Goal: Transaction & Acquisition: Purchase product/service

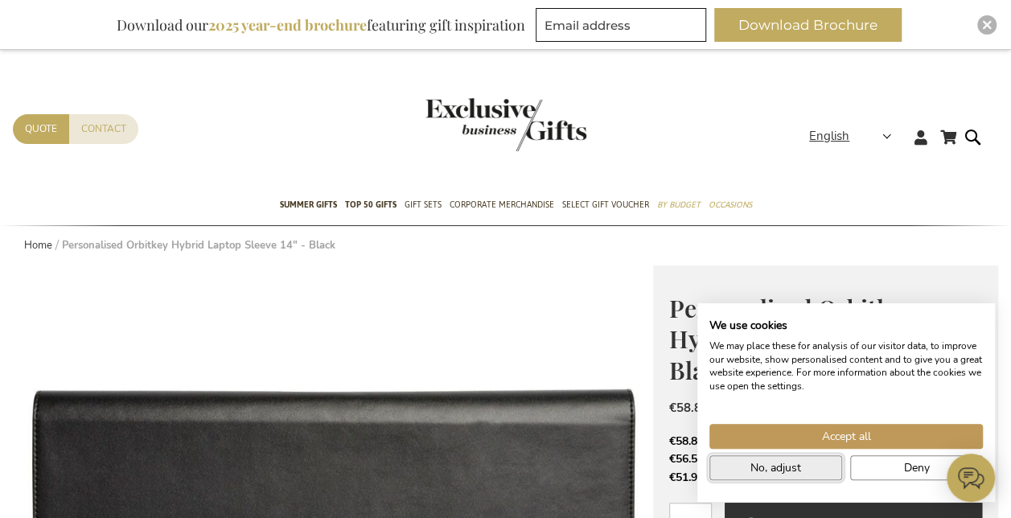
click at [785, 468] on span "No, adjust" at bounding box center [776, 467] width 51 height 17
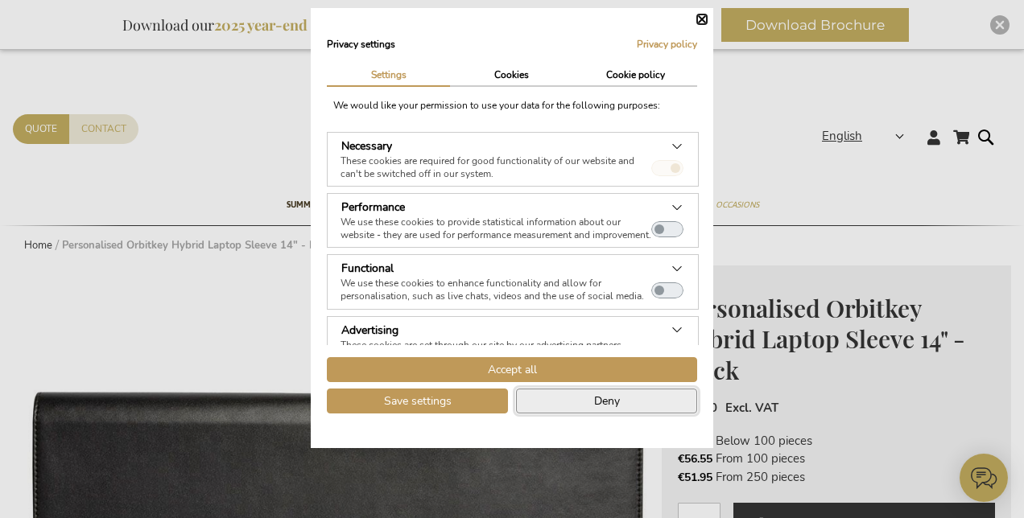
click at [559, 405] on button "Deny" at bounding box center [606, 401] width 181 height 25
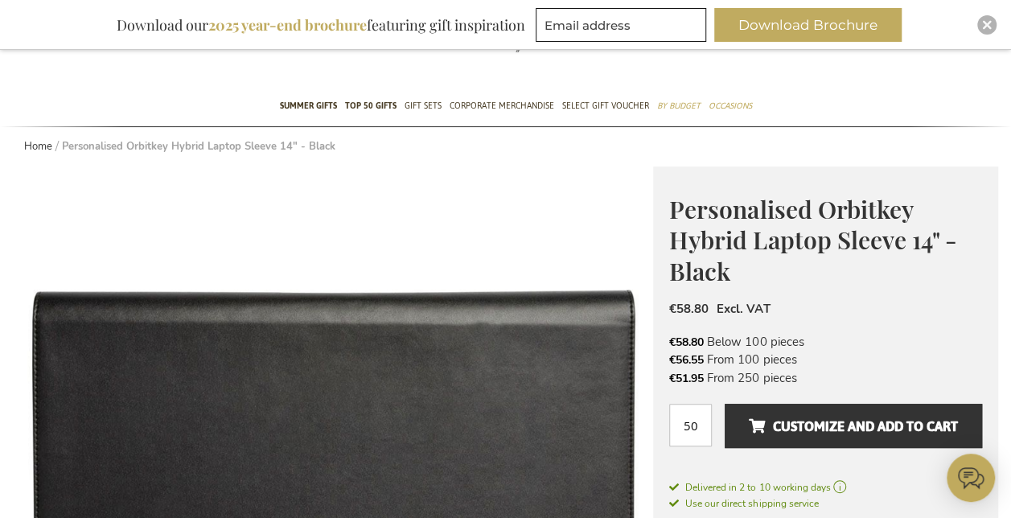
scroll to position [101, 0]
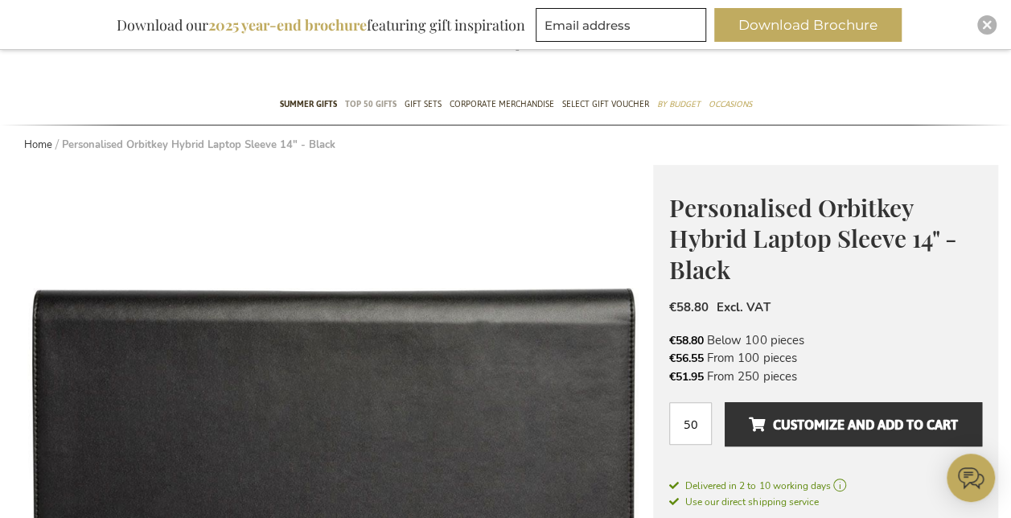
click at [381, 103] on span "TOP 50 Gifts" at bounding box center [370, 104] width 51 height 17
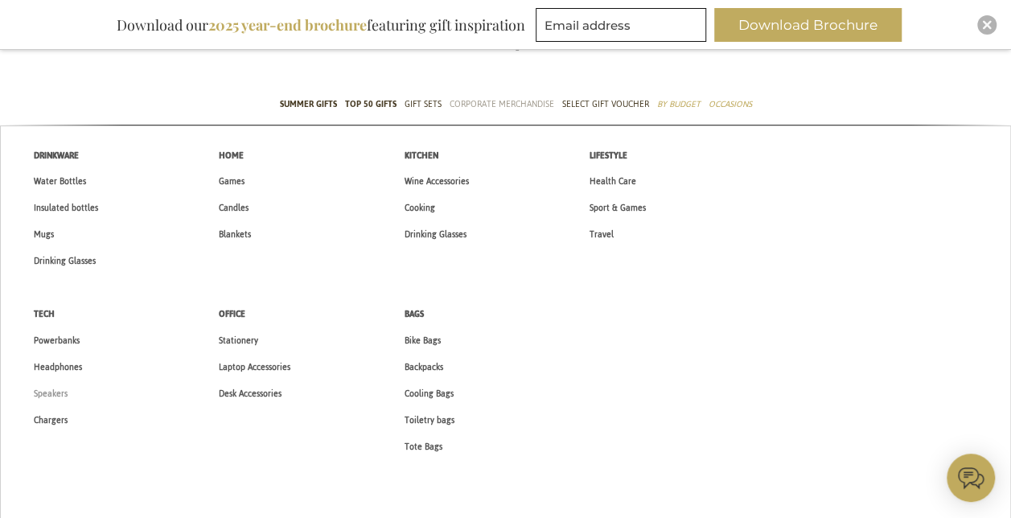
click at [51, 389] on span "Speakers" at bounding box center [51, 393] width 34 height 17
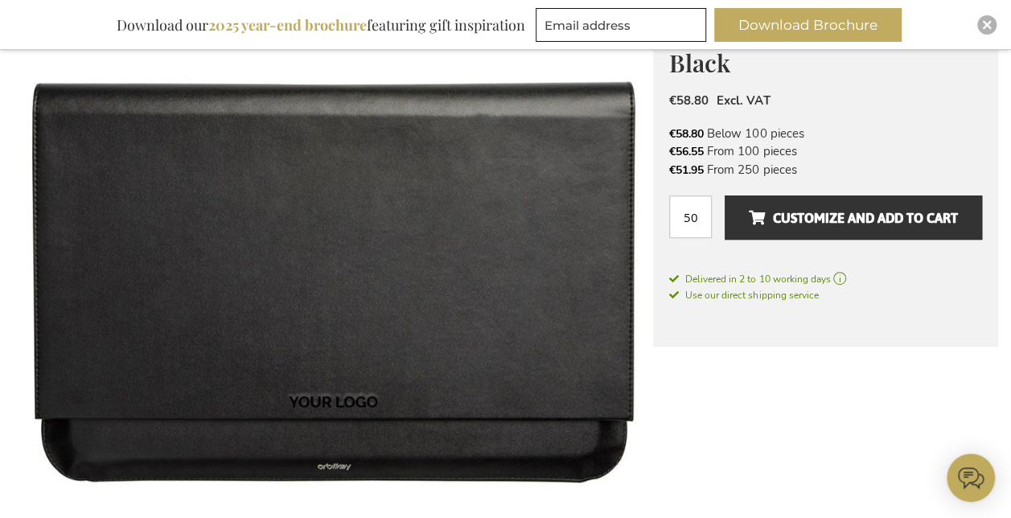
scroll to position [369, 0]
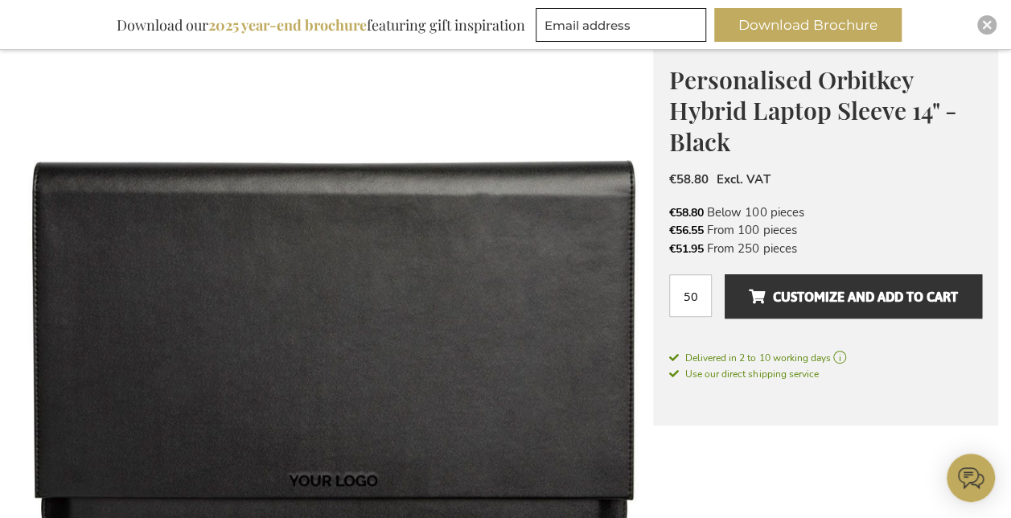
scroll to position [0, 0]
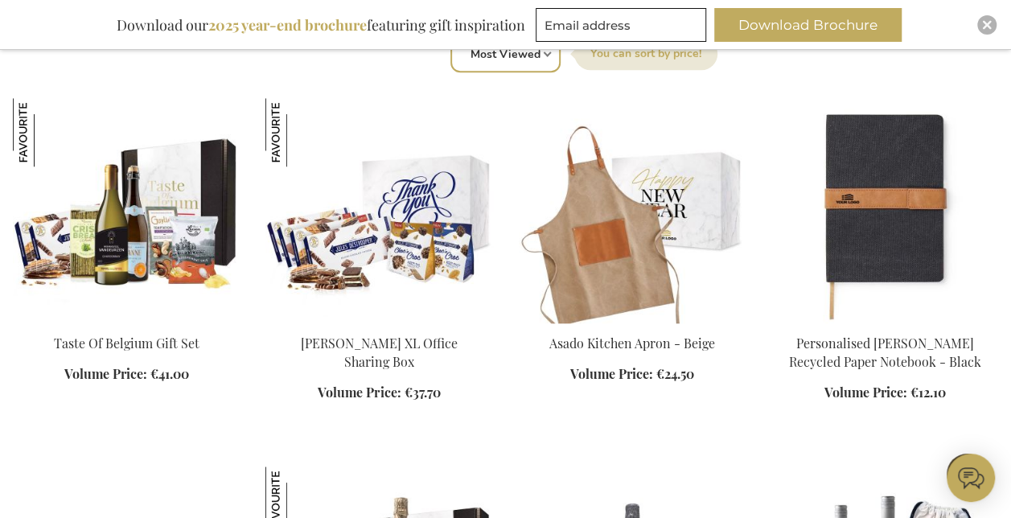
scroll to position [599, 0]
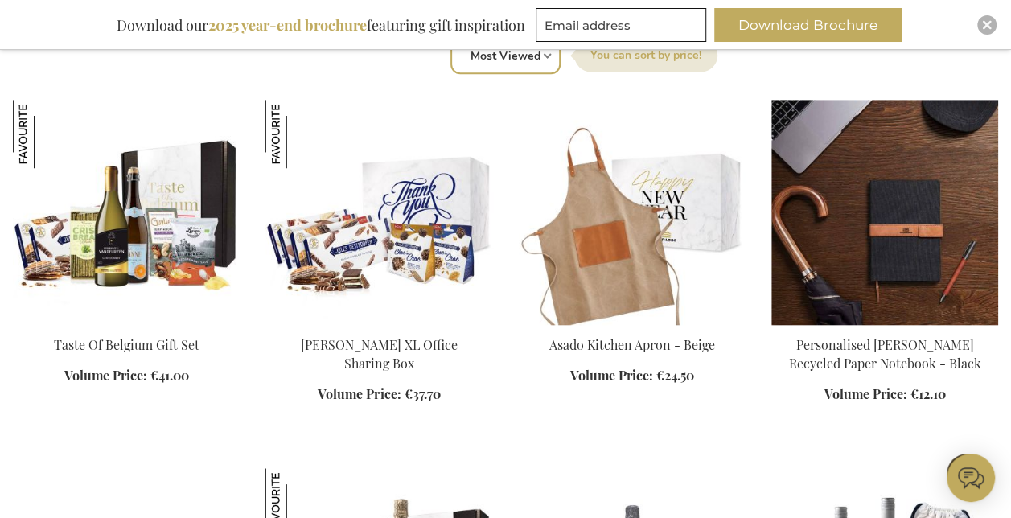
click at [876, 352] on div "Add to Cart" at bounding box center [885, 379] width 227 height 86
click at [880, 279] on img at bounding box center [885, 212] width 227 height 225
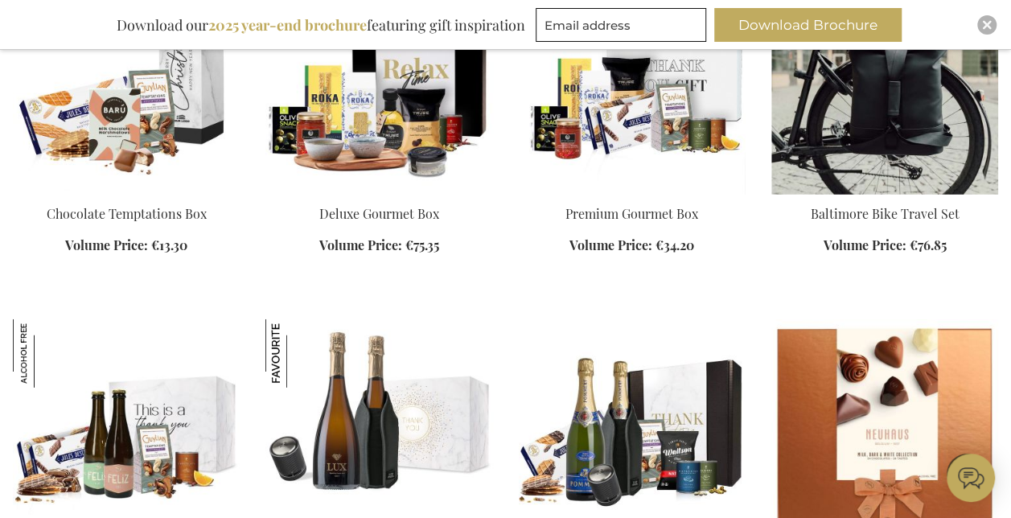
scroll to position [2193, 0]
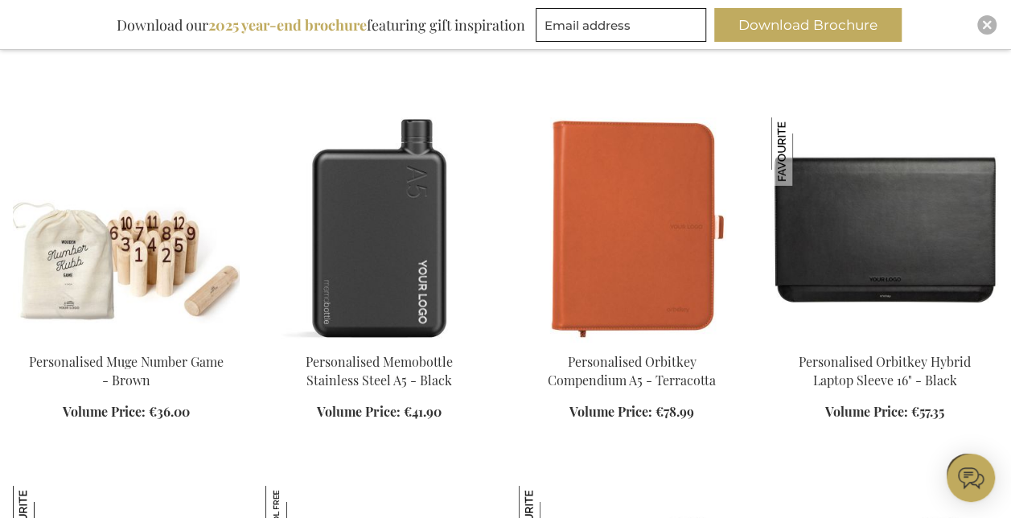
scroll to position [2758, 0]
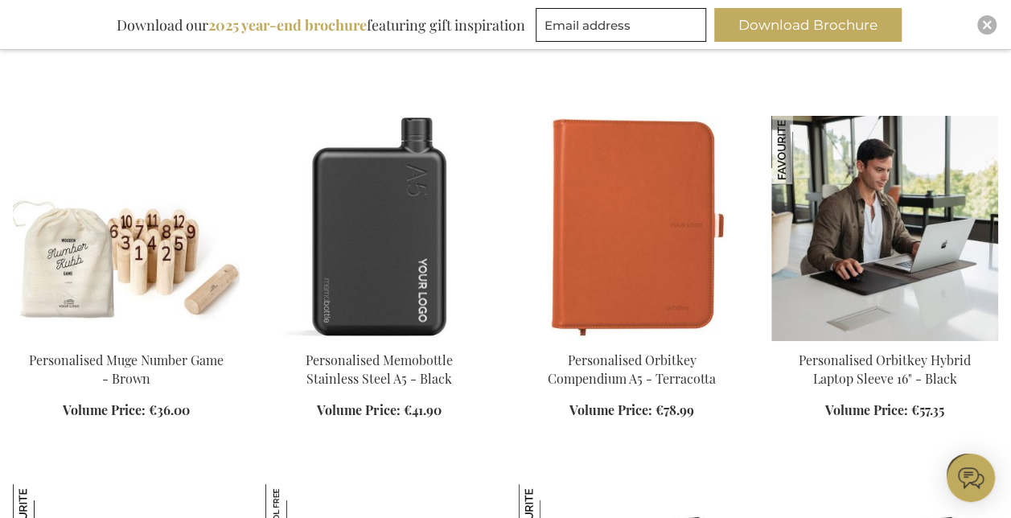
click at [892, 216] on img at bounding box center [885, 228] width 227 height 225
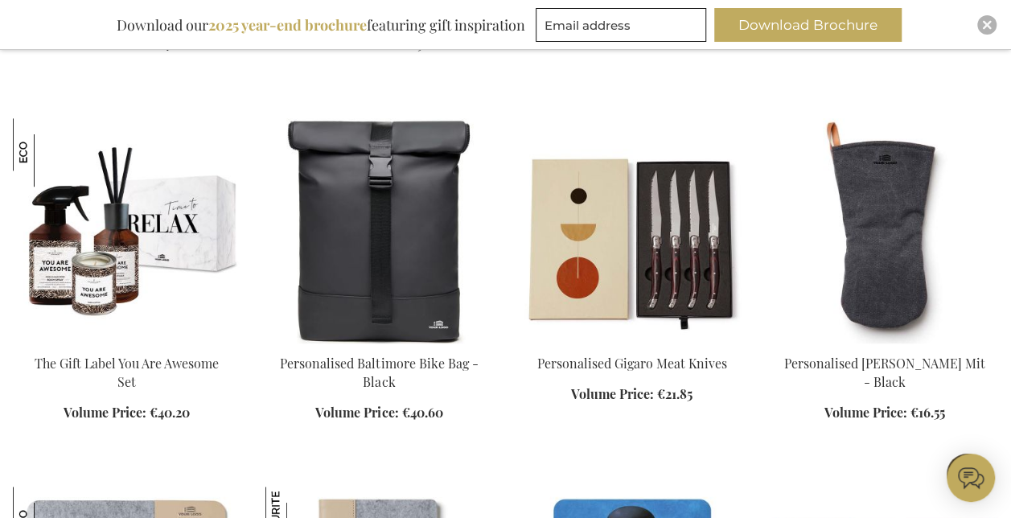
scroll to position [3496, 0]
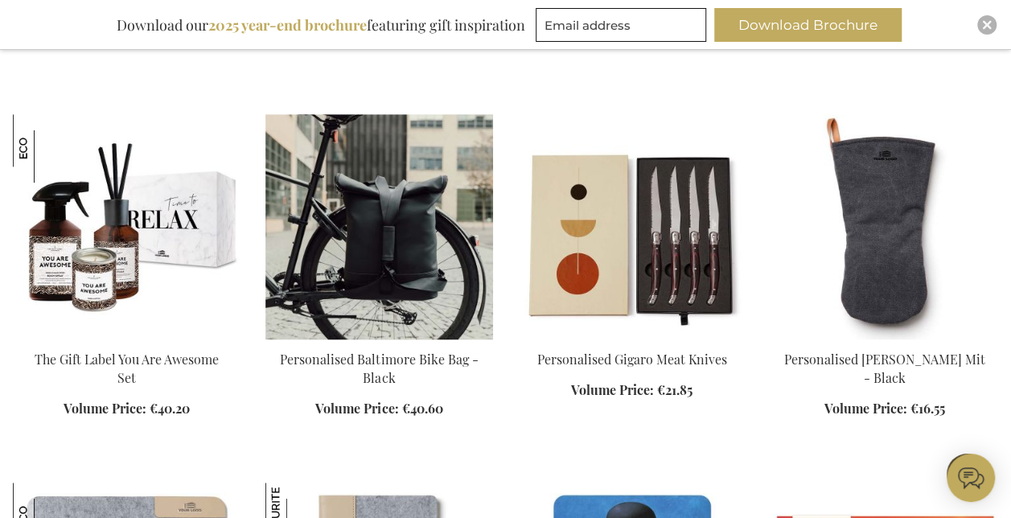
click at [385, 228] on img at bounding box center [379, 226] width 227 height 225
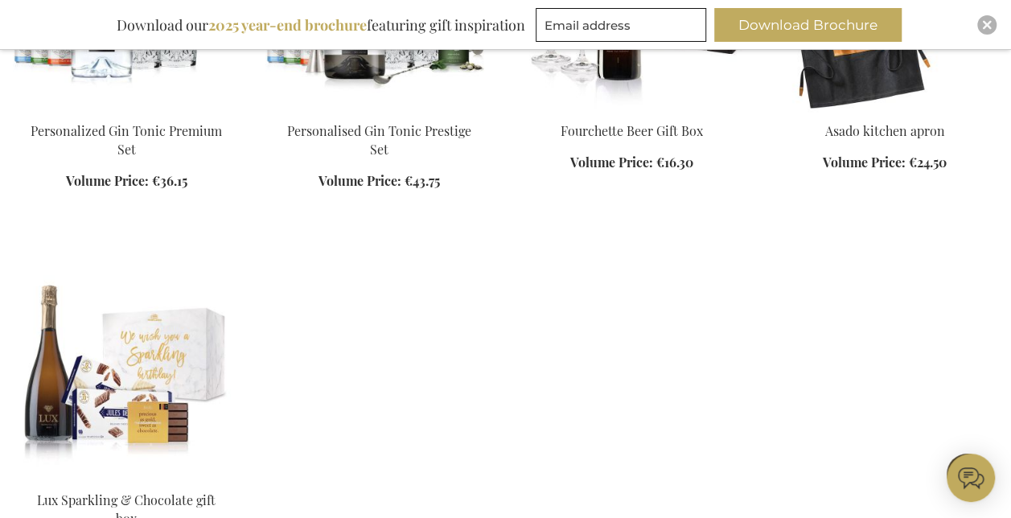
scroll to position [12187, 0]
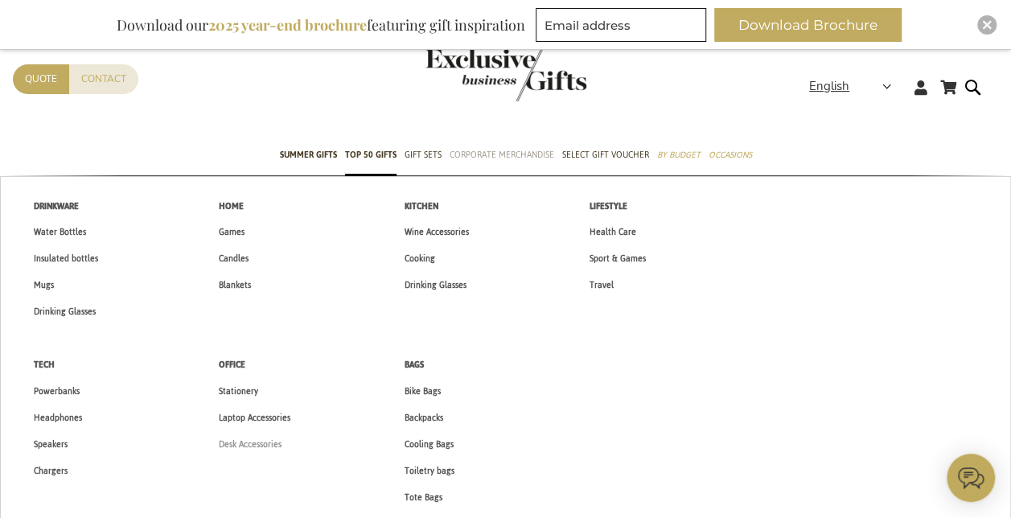
click at [254, 443] on span "Desk Accessories" at bounding box center [250, 444] width 63 height 17
click at [421, 417] on span "Backpacks" at bounding box center [423, 418] width 39 height 17
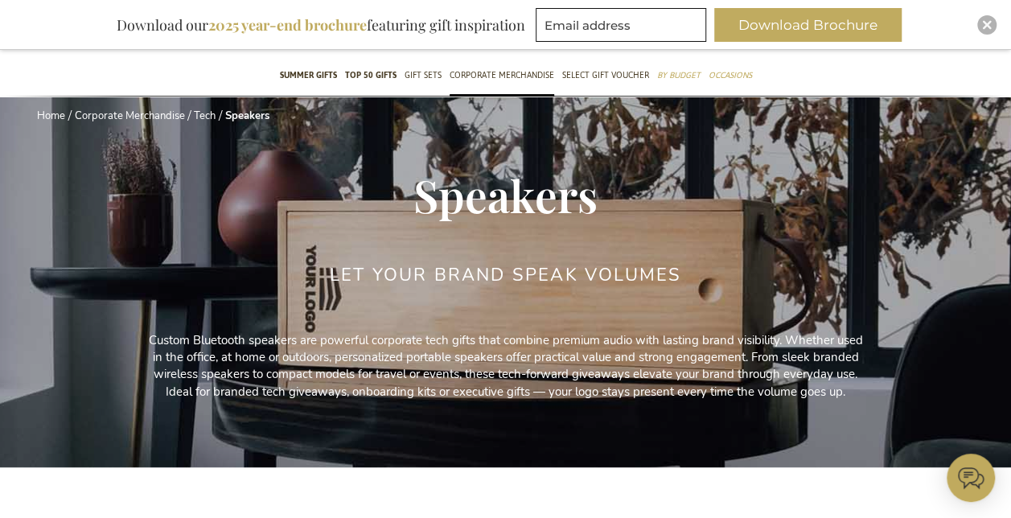
scroll to position [75, 0]
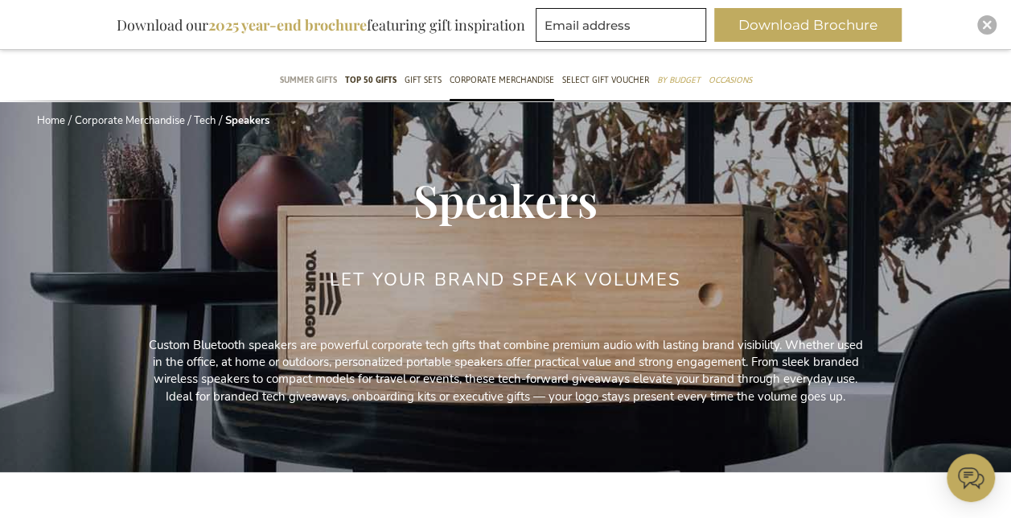
click at [317, 80] on span "Summer Gifts" at bounding box center [308, 80] width 57 height 17
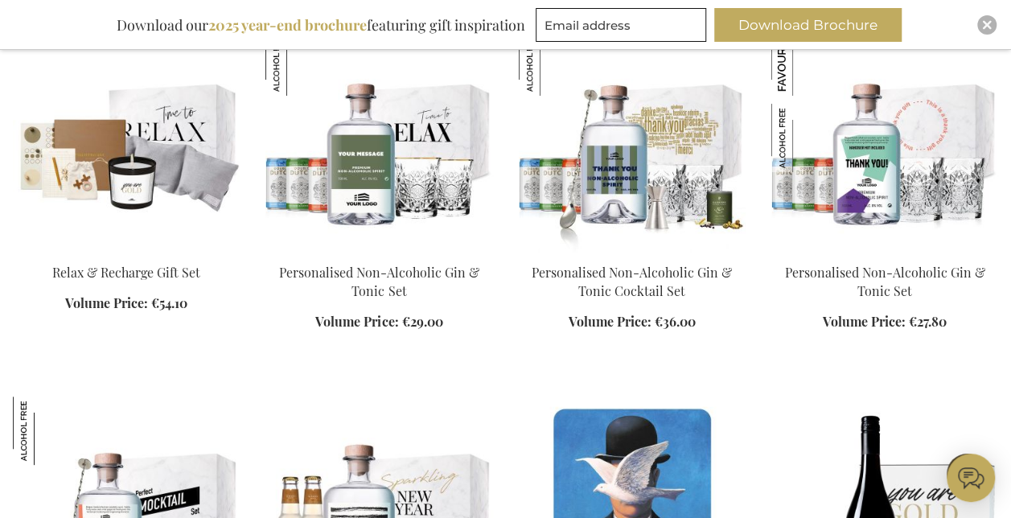
scroll to position [6611, 0]
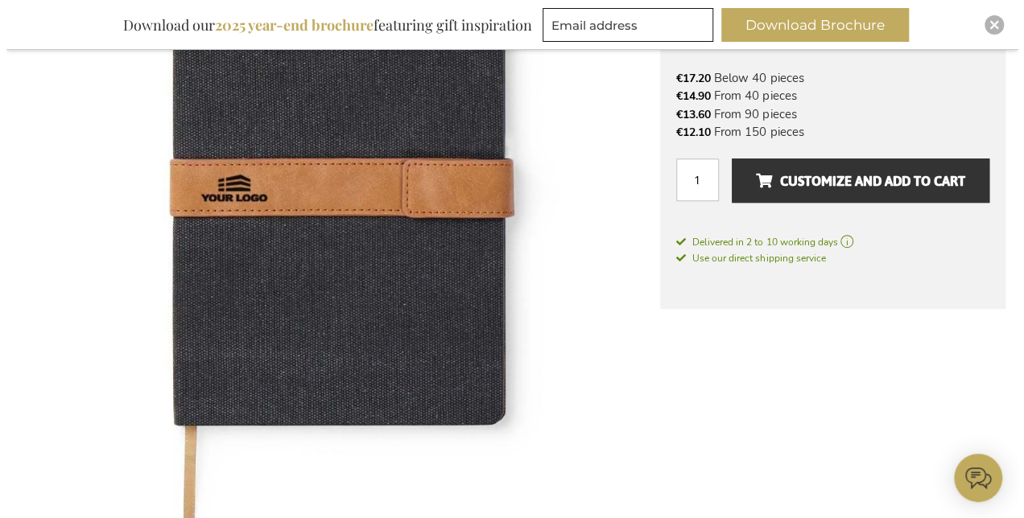
scroll to position [378, 0]
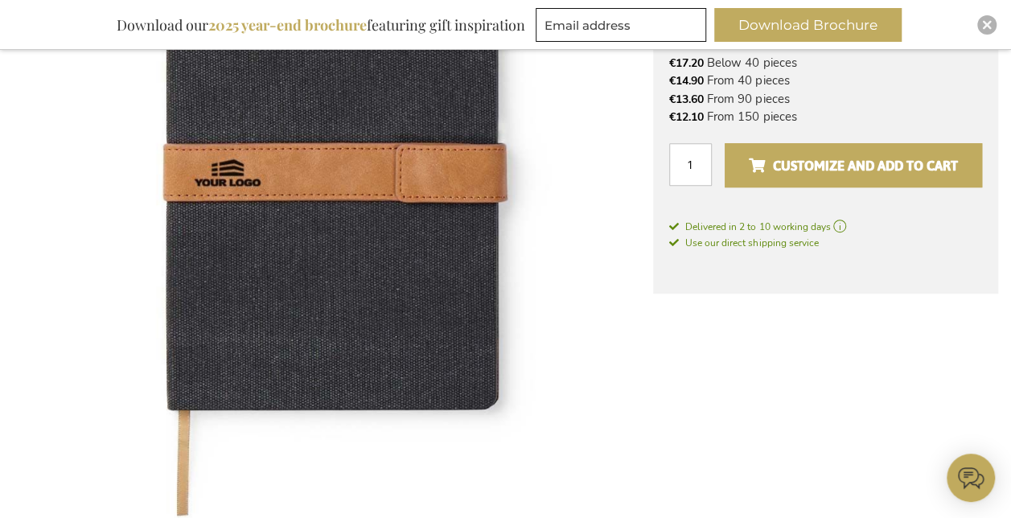
click at [810, 169] on span "Customize and add to cart" at bounding box center [853, 166] width 209 height 26
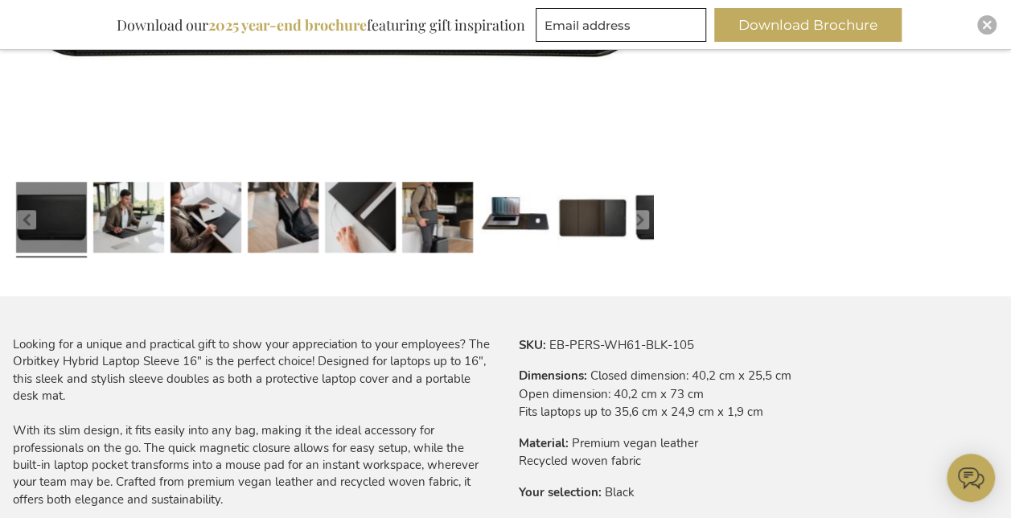
scroll to position [738, 0]
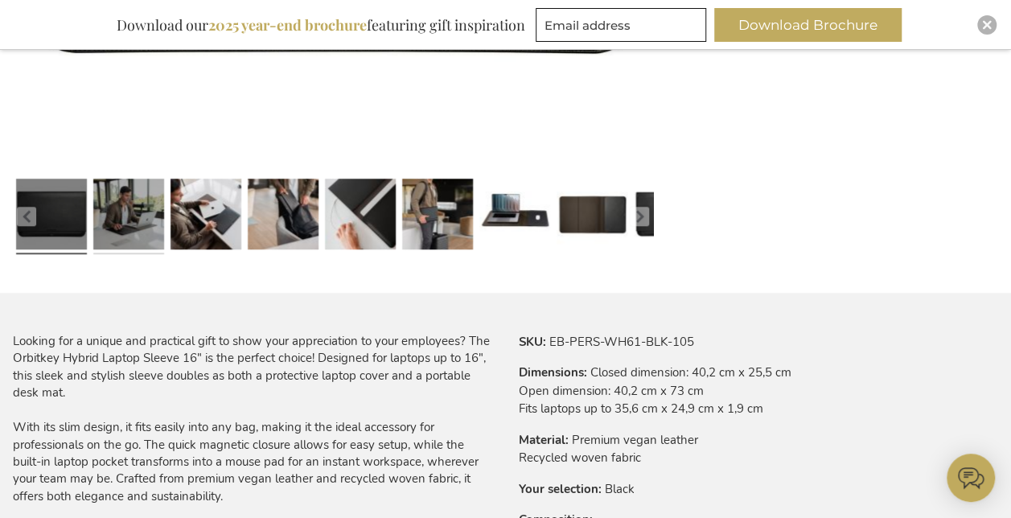
click at [146, 226] on link at bounding box center [128, 216] width 71 height 89
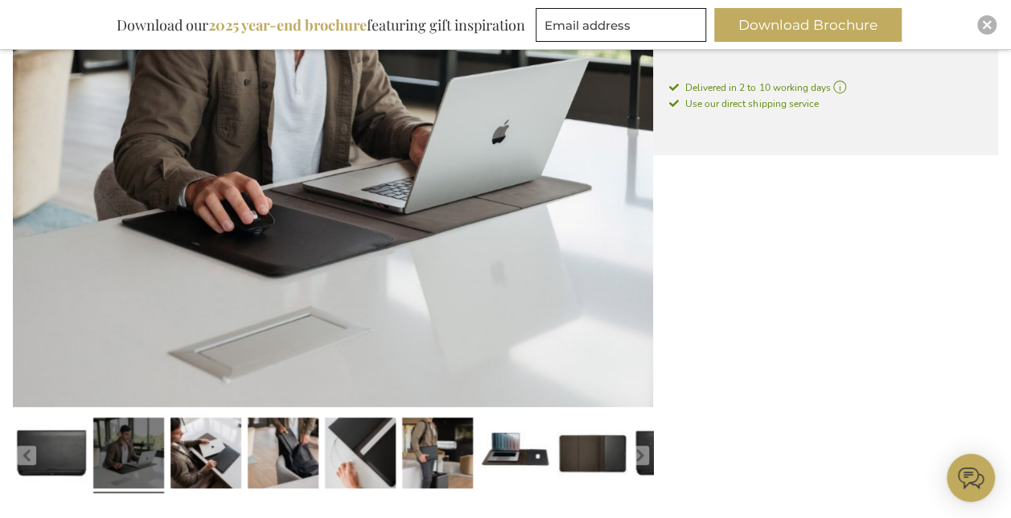
scroll to position [498, 0]
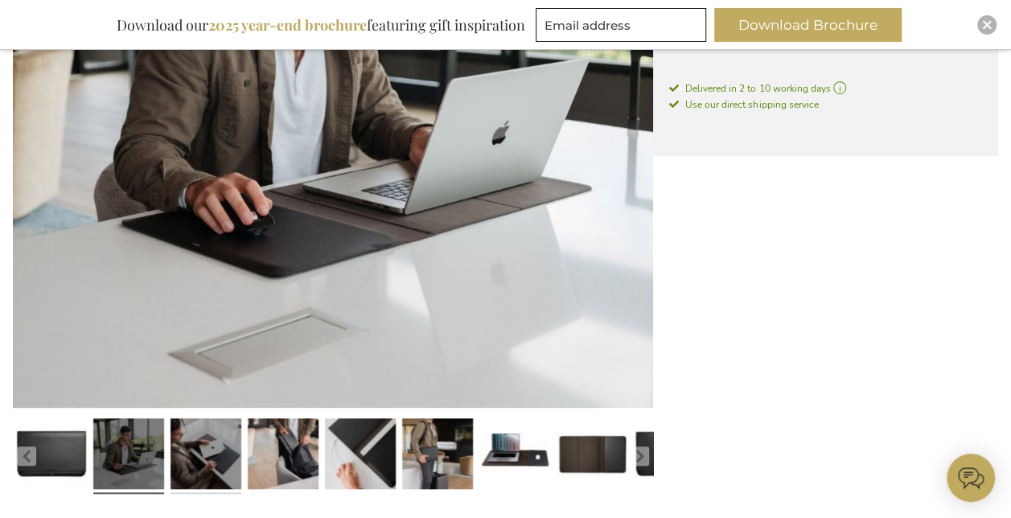
click at [231, 461] on link at bounding box center [206, 456] width 71 height 89
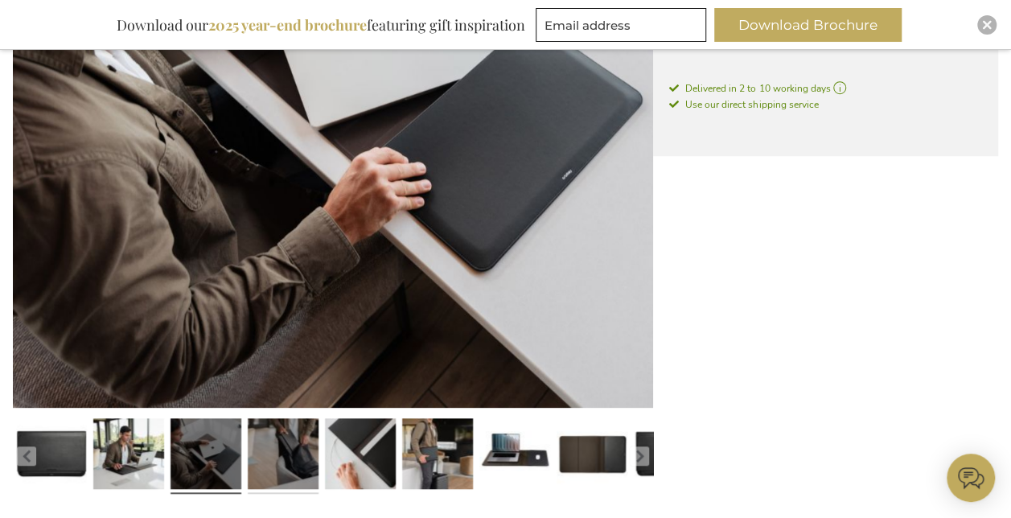
click at [278, 461] on link at bounding box center [283, 456] width 71 height 89
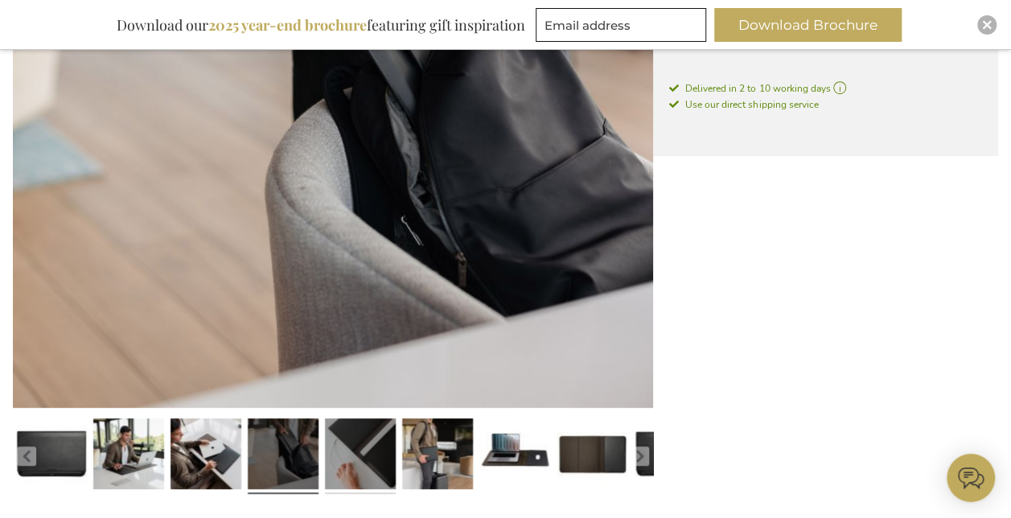
click at [347, 463] on link at bounding box center [360, 456] width 71 height 89
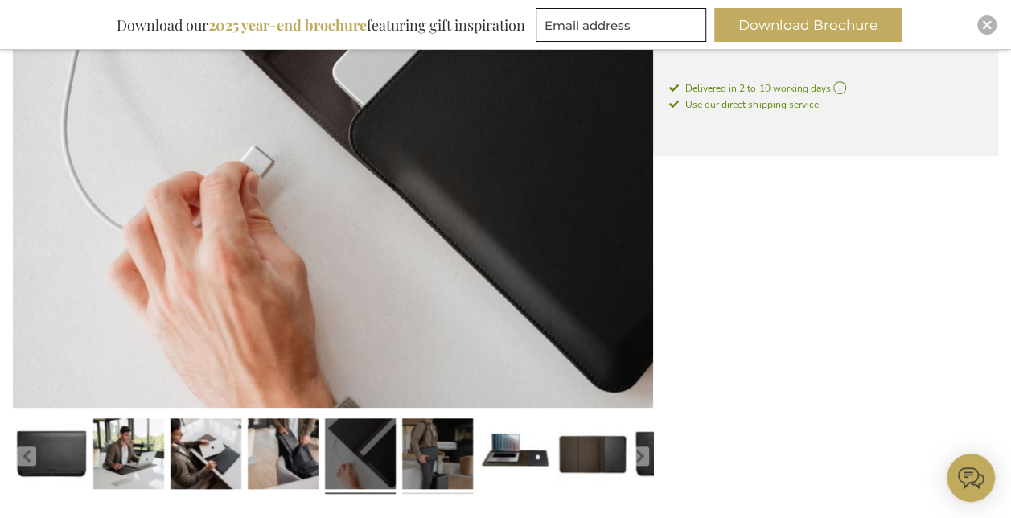
click at [438, 460] on link at bounding box center [437, 456] width 71 height 89
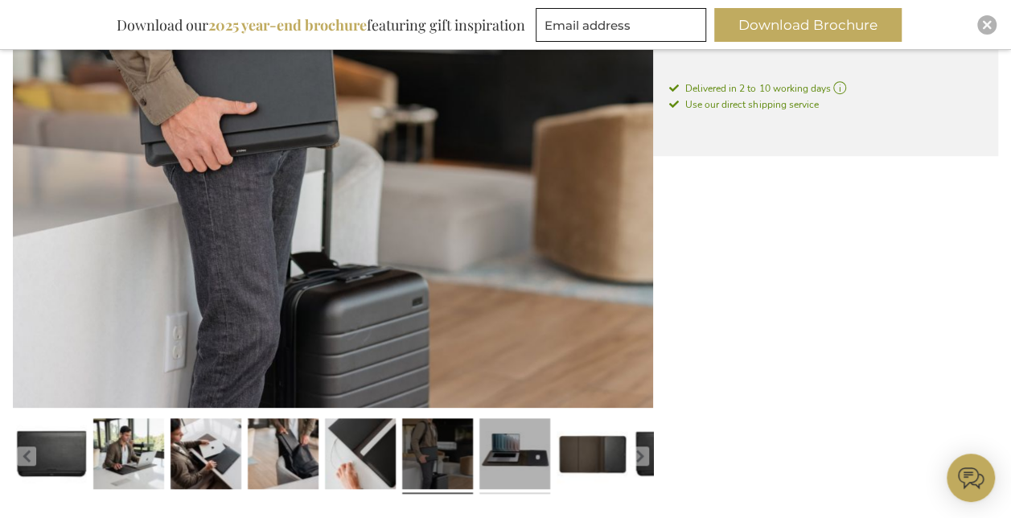
click at [521, 458] on link at bounding box center [515, 456] width 71 height 89
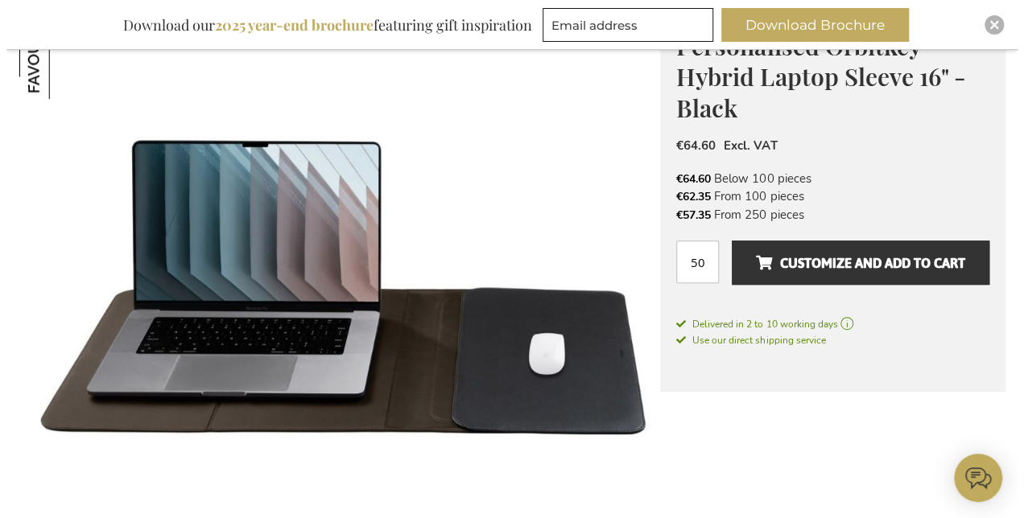
scroll to position [255, 0]
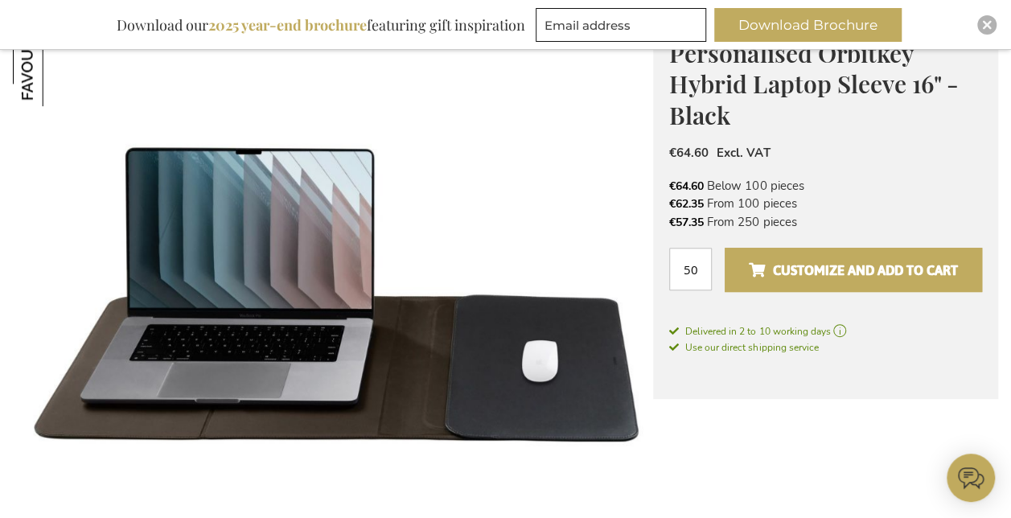
click at [799, 266] on span "Customize and add to cart" at bounding box center [853, 270] width 209 height 26
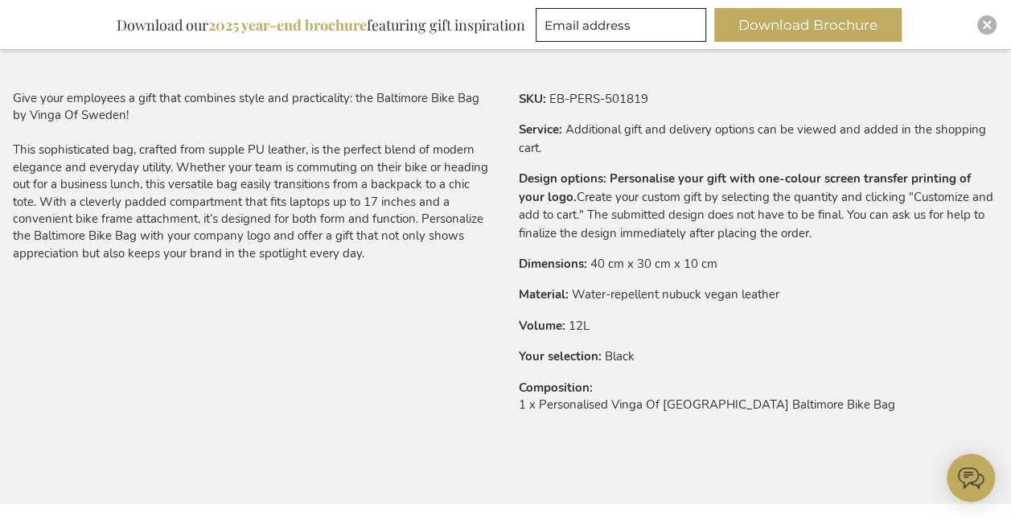
scroll to position [985, 0]
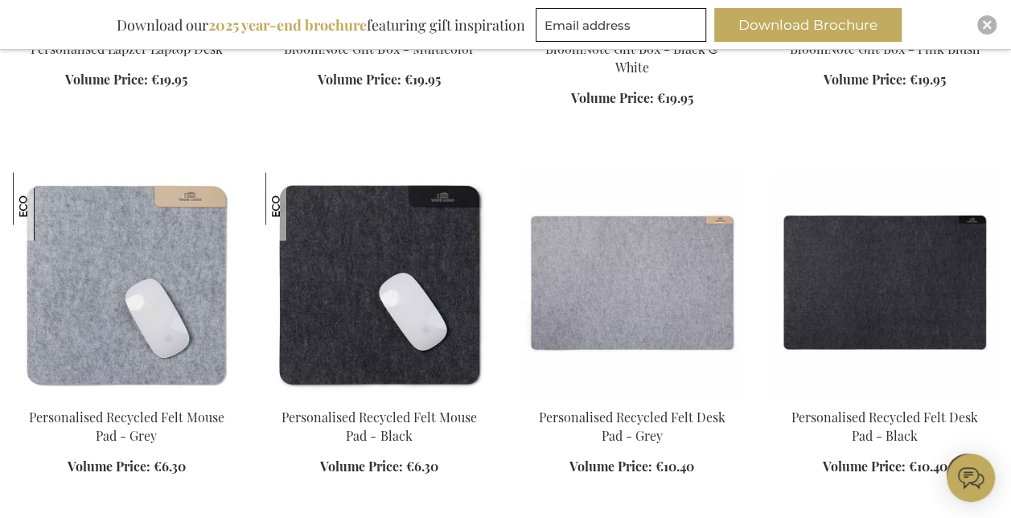
scroll to position [900, 0]
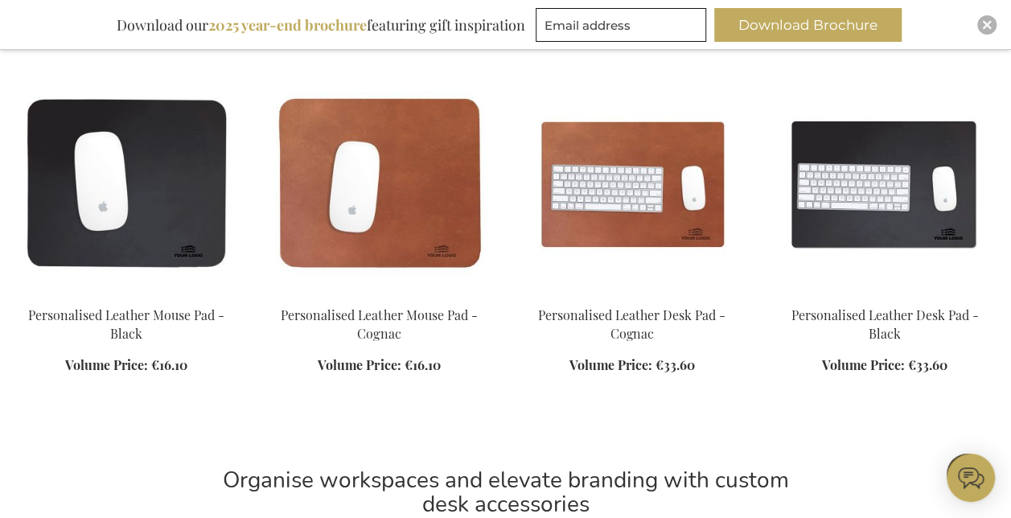
scroll to position [2080, 0]
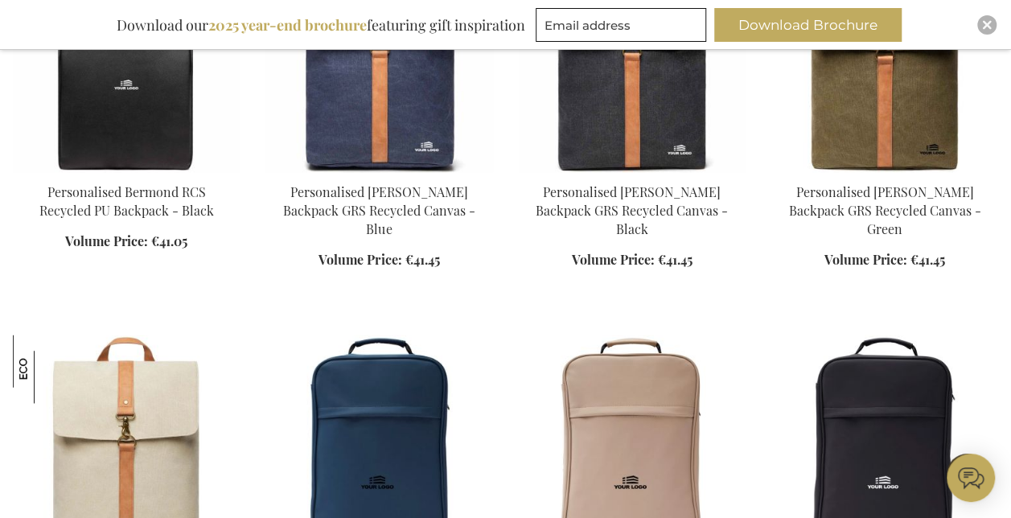
scroll to position [1123, 0]
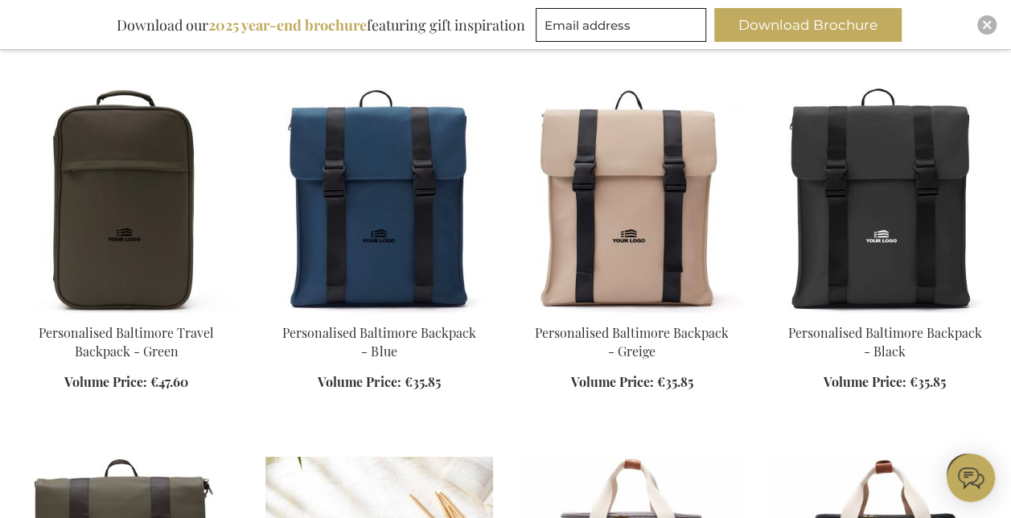
scroll to position [1738, 0]
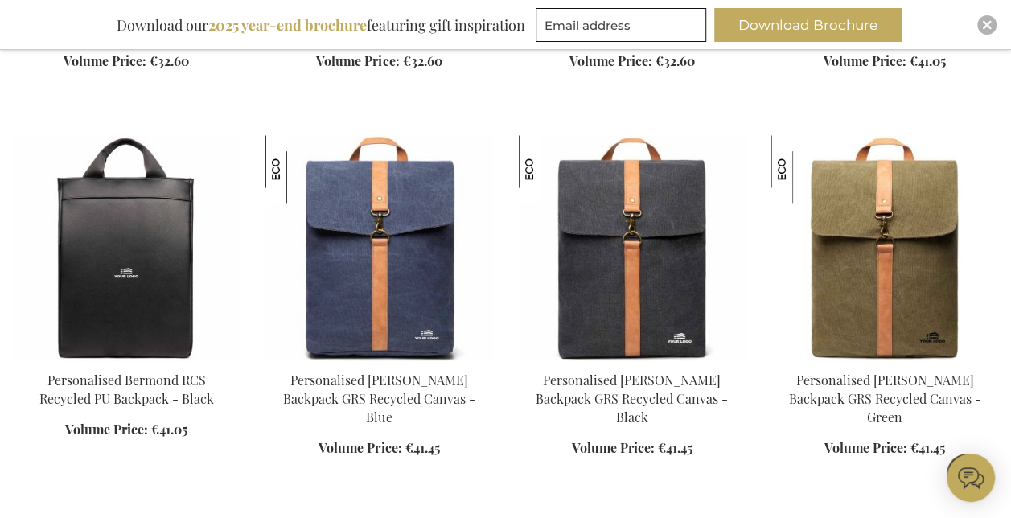
scroll to position [927, 0]
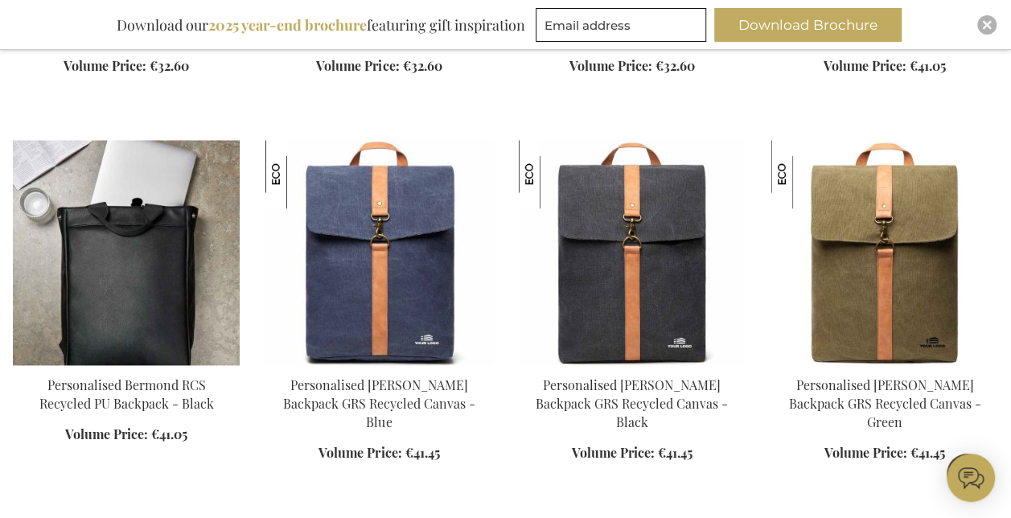
click at [134, 280] on img at bounding box center [126, 252] width 227 height 225
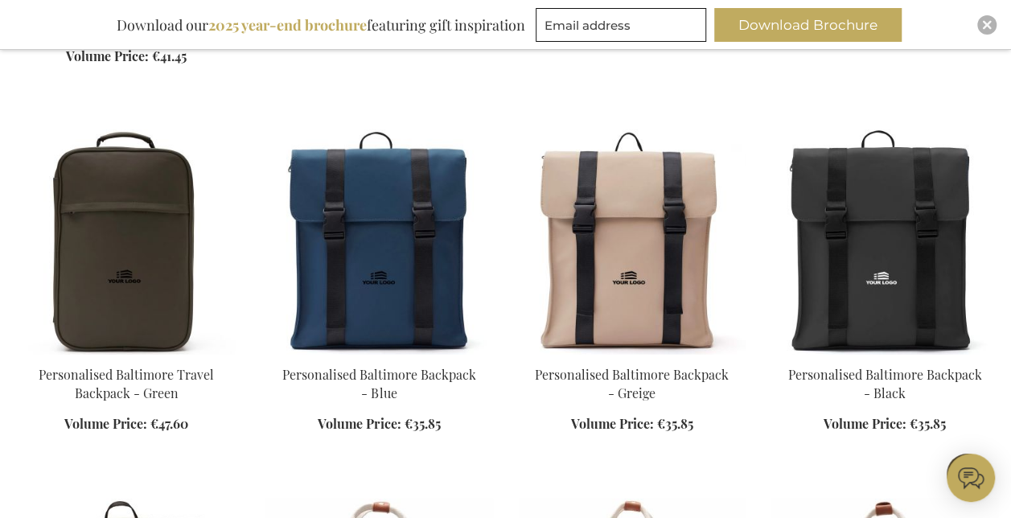
scroll to position [1725, 0]
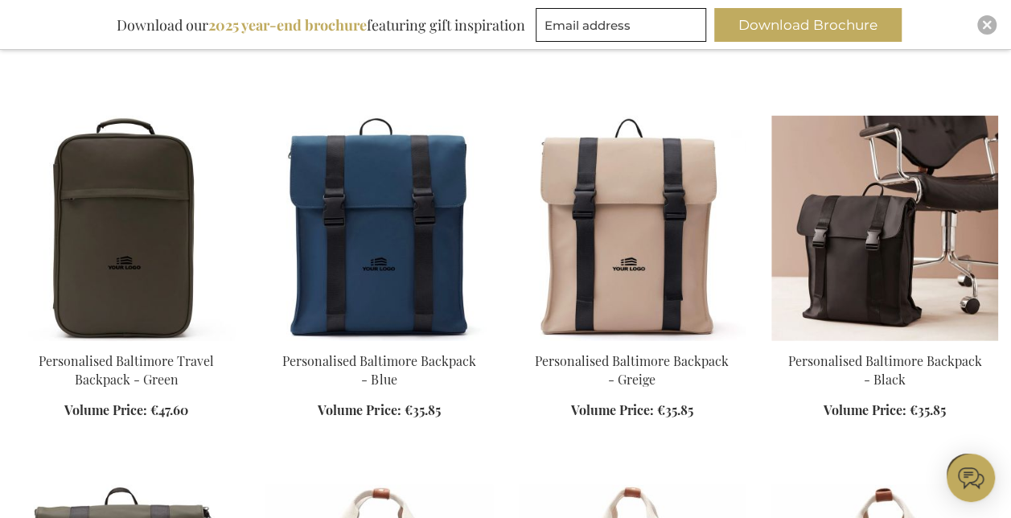
click at [867, 222] on img at bounding box center [885, 228] width 227 height 225
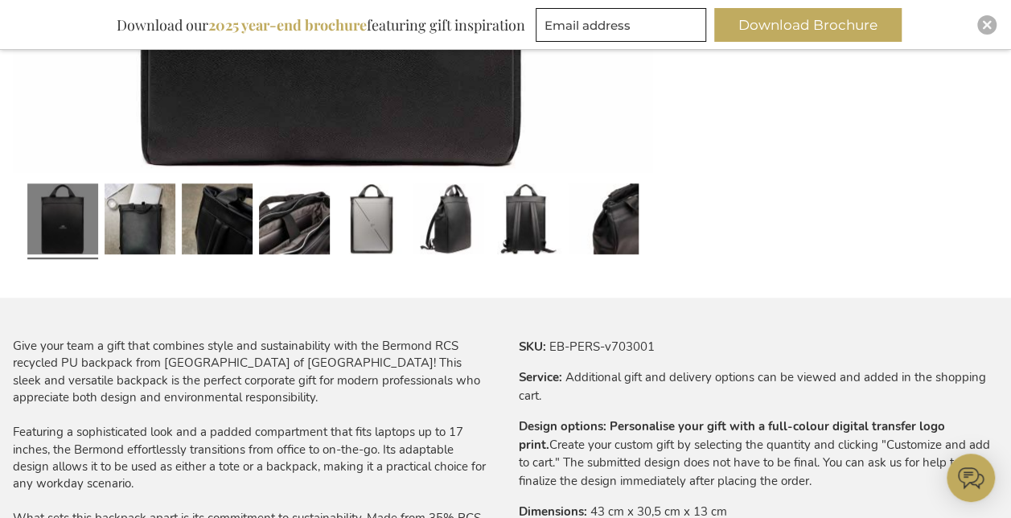
scroll to position [734, 0]
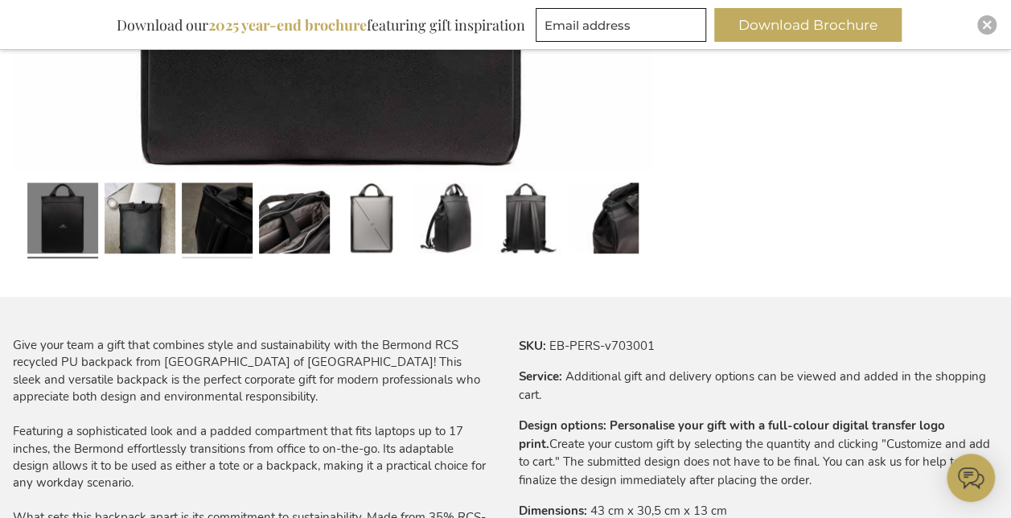
click at [233, 216] on link at bounding box center [217, 220] width 71 height 89
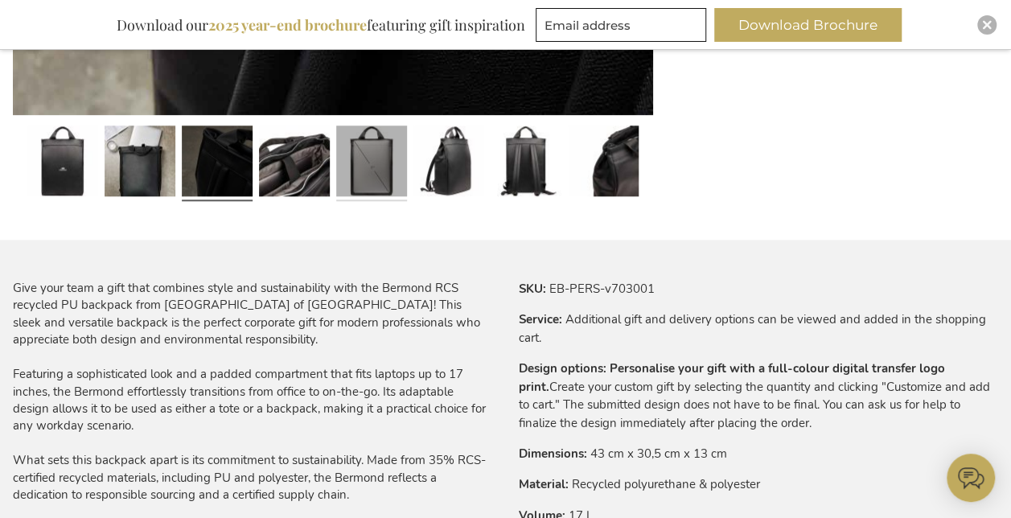
scroll to position [800, 0]
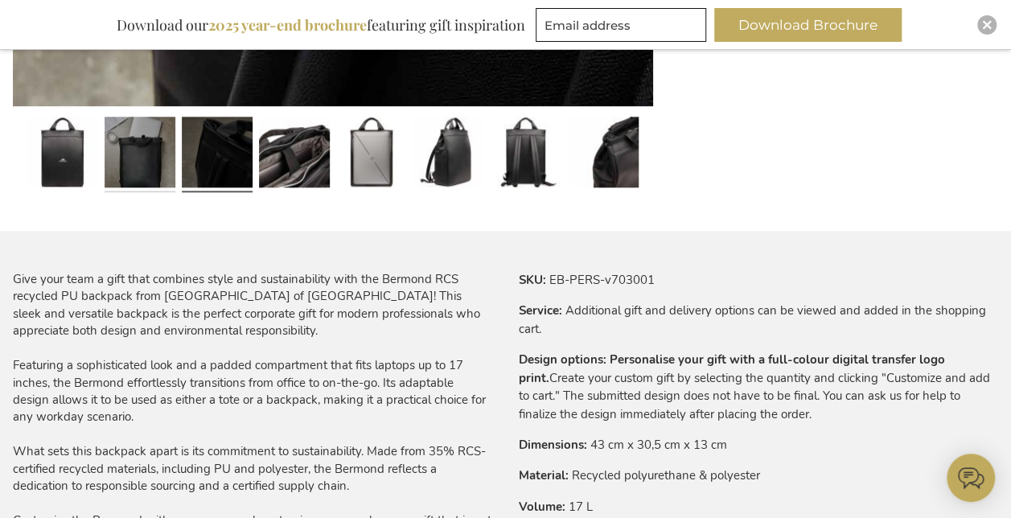
click at [138, 142] on link at bounding box center [140, 154] width 71 height 89
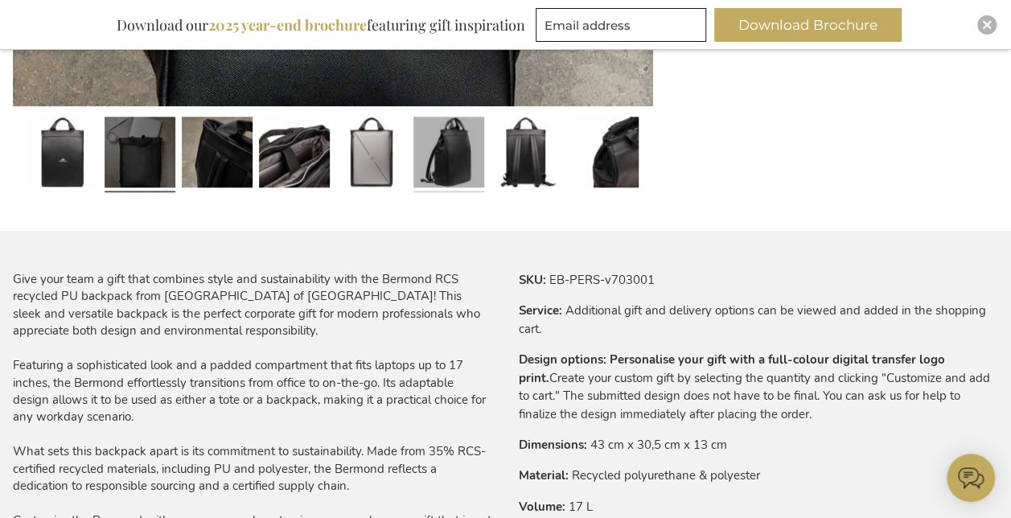
click at [465, 159] on link at bounding box center [449, 154] width 71 height 89
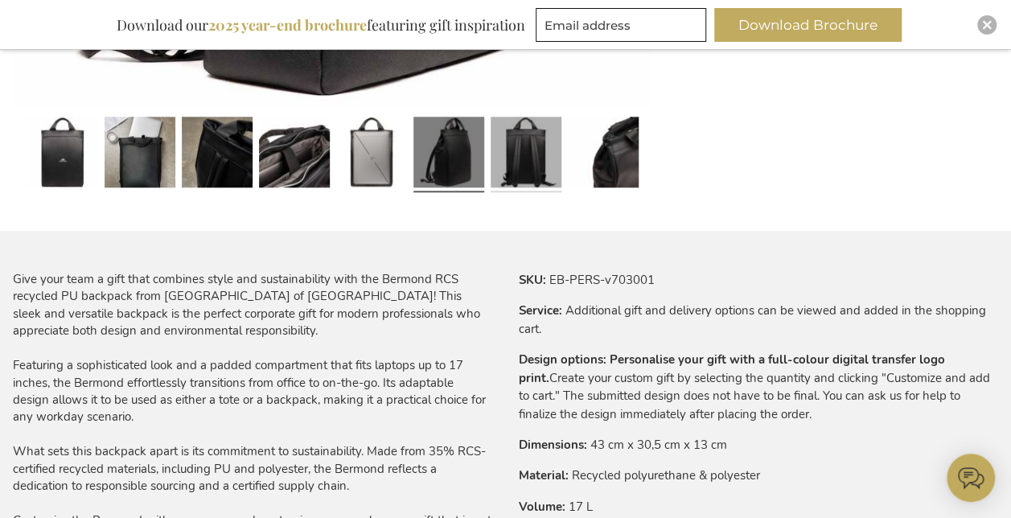
click at [533, 167] on link at bounding box center [526, 154] width 71 height 89
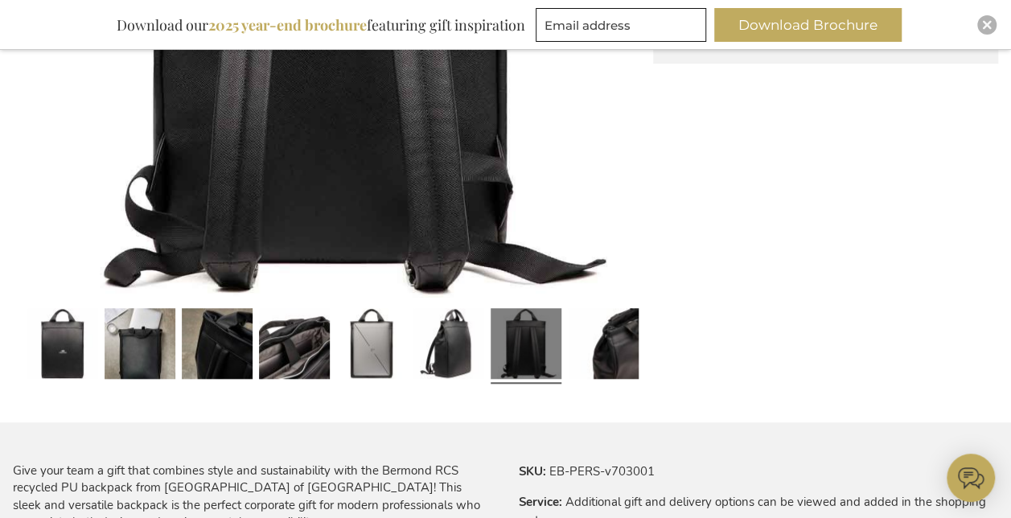
scroll to position [609, 0]
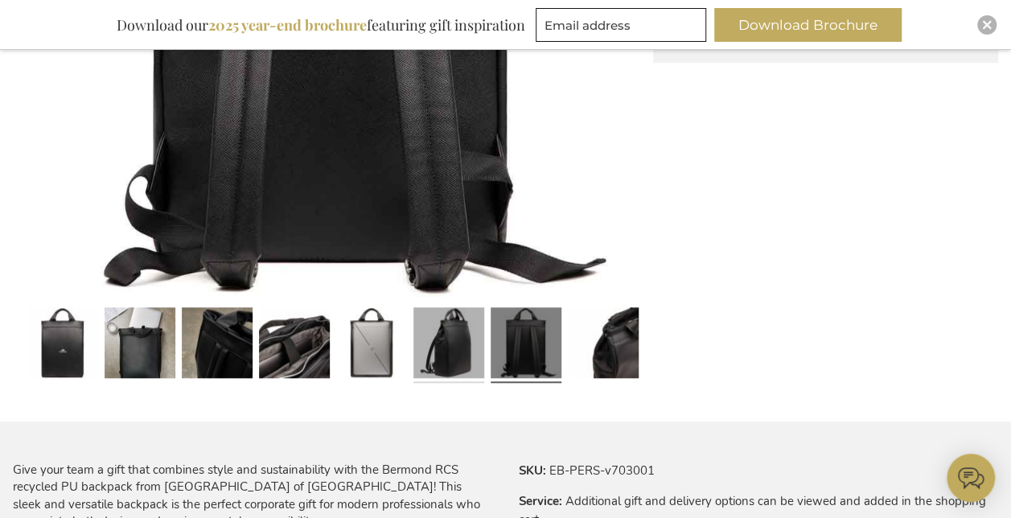
click at [460, 350] on link at bounding box center [449, 345] width 71 height 89
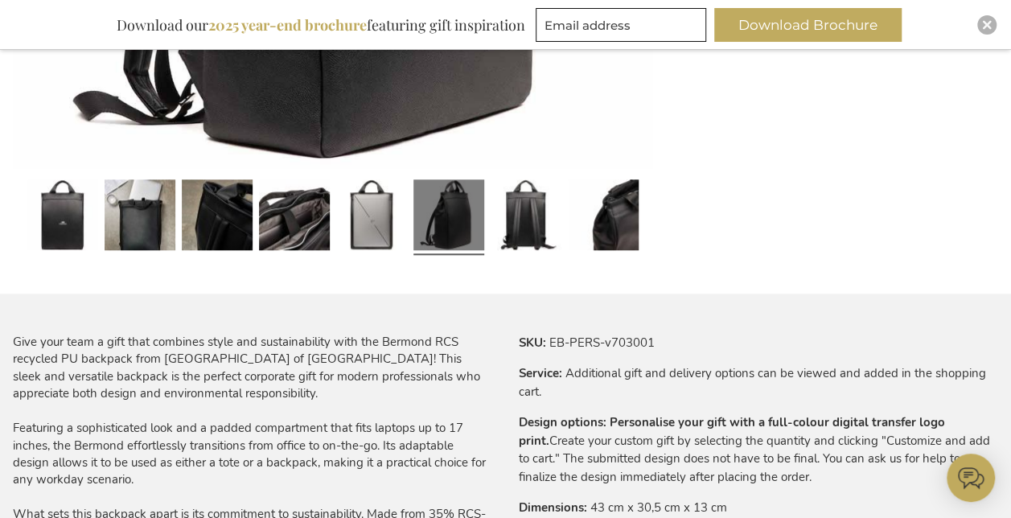
scroll to position [739, 0]
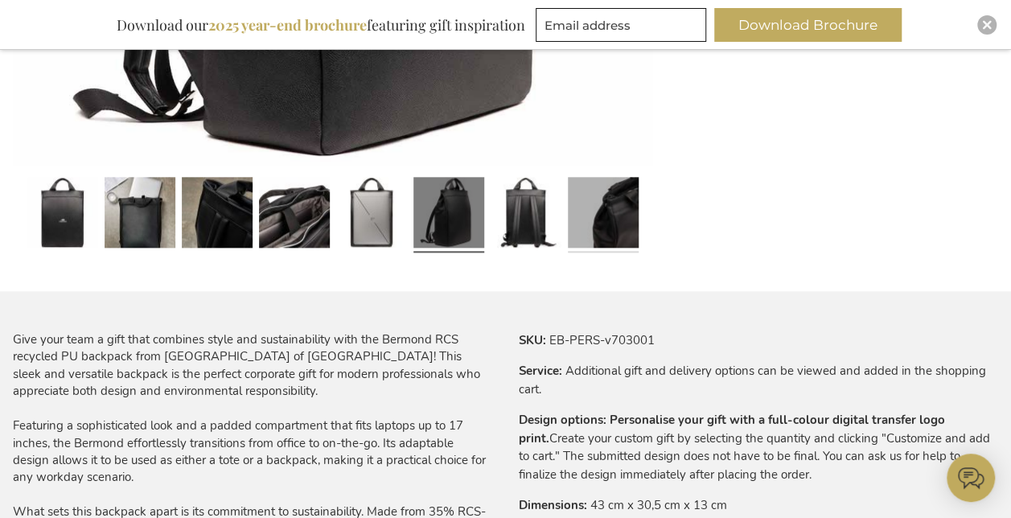
click at [623, 195] on link at bounding box center [603, 215] width 71 height 89
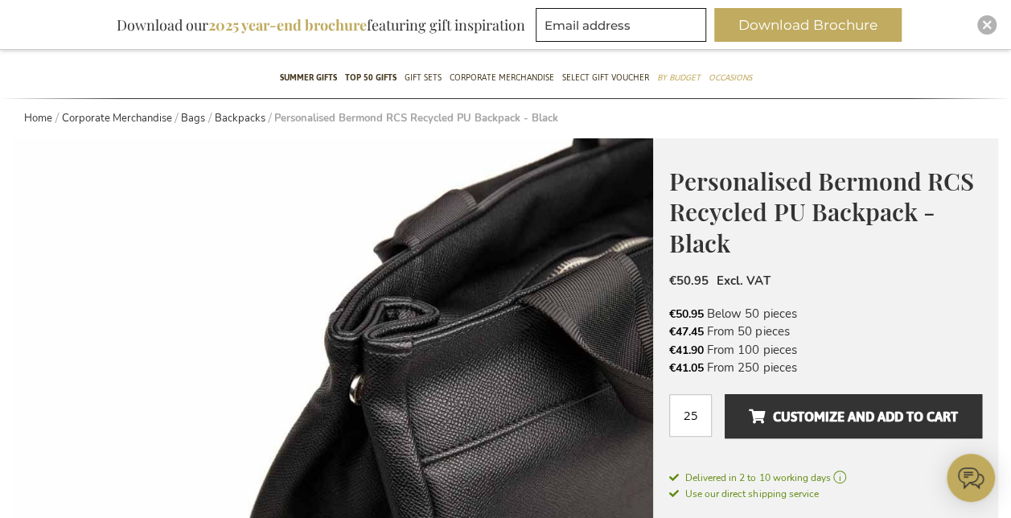
scroll to position [126, 0]
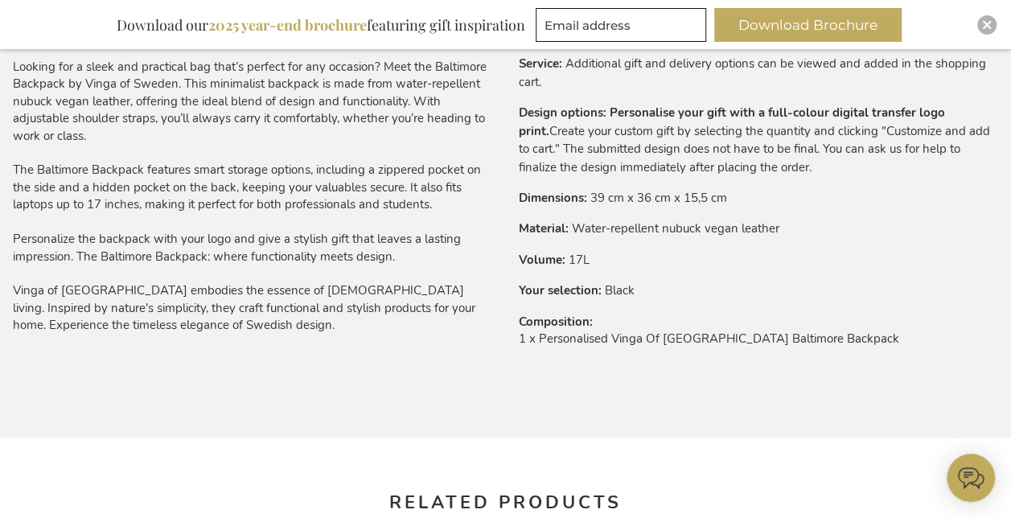
scroll to position [1060, 0]
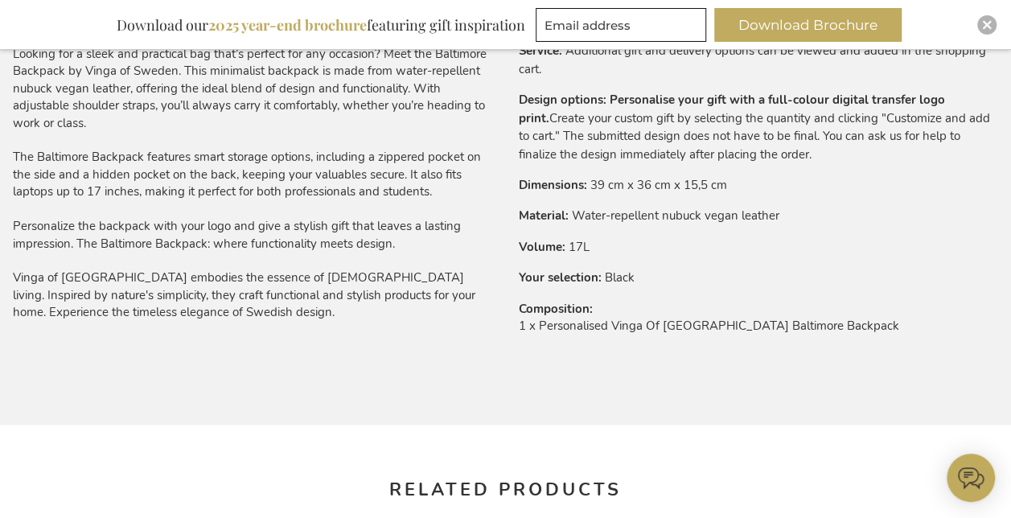
click at [974, 167] on tbody "SKU EB-PERS-500119 Service Additional gift and delivery options can be viewed a…" at bounding box center [759, 183] width 480 height 344
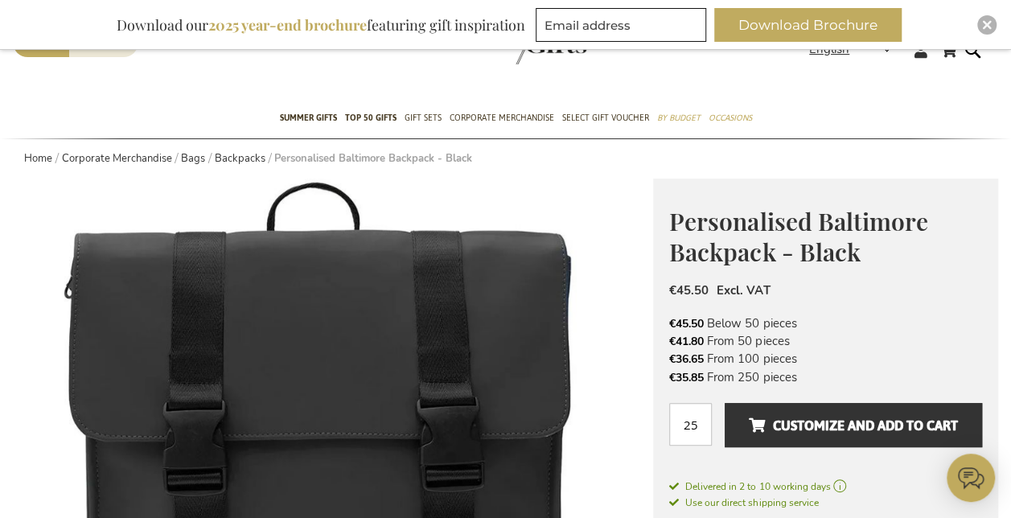
scroll to position [86, 0]
